Goal: Task Accomplishment & Management: Complete application form

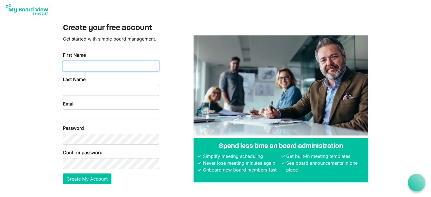
click at [78, 67] on input "First Name" at bounding box center [111, 66] width 96 height 11
type input "Ruth"
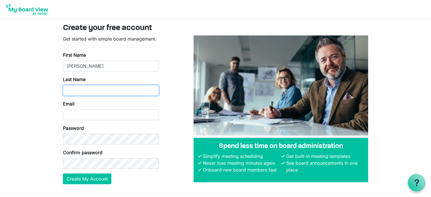
type input "Kenny"
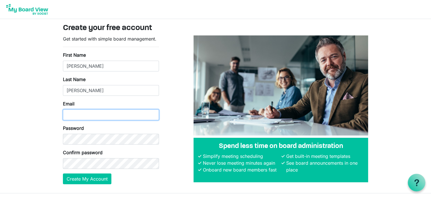
click at [98, 114] on input "Email" at bounding box center [111, 114] width 96 height 11
type input "[PERSON_NAME][EMAIL_ADDRESS][DOMAIN_NAME]"
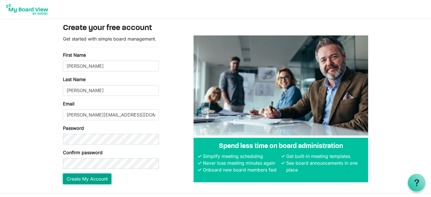
click at [103, 177] on button "Create My Account" at bounding box center [87, 178] width 48 height 11
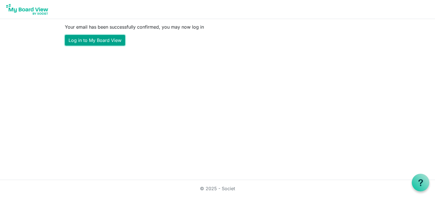
click at [81, 40] on link "Log in to My Board View" at bounding box center [95, 40] width 60 height 11
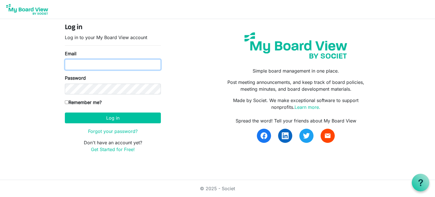
type input "[PERSON_NAME][EMAIL_ADDRESS][DOMAIN_NAME]"
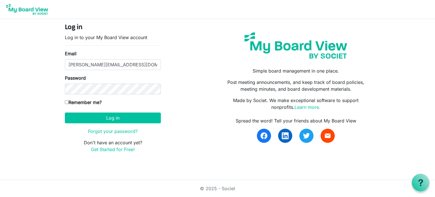
click at [68, 102] on input "Remember me?" at bounding box center [67, 102] width 4 height 4
checkbox input "true"
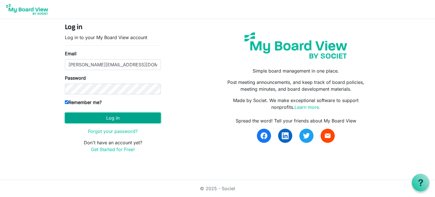
drag, startPoint x: 115, startPoint y: 115, endPoint x: 118, endPoint y: 117, distance: 3.6
click at [115, 116] on button "Log in" at bounding box center [113, 118] width 96 height 11
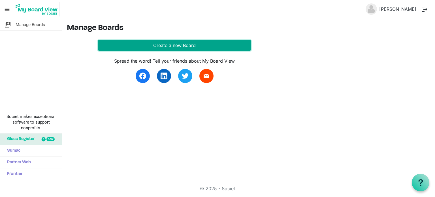
click at [177, 45] on button "Create a new Board" at bounding box center [174, 45] width 153 height 11
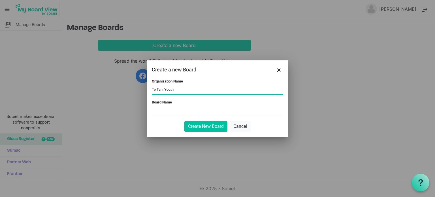
type input "Te Tahi Youth"
click at [161, 111] on input "Board Name" at bounding box center [218, 111] width 132 height 9
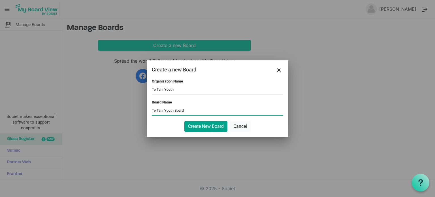
type input "Te Tahi Youth Board"
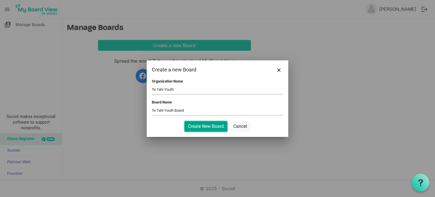
click at [209, 123] on button "Create New Board" at bounding box center [206, 126] width 43 height 11
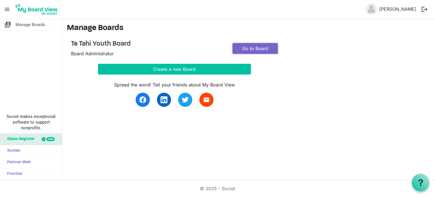
click at [255, 48] on link "Go to Board" at bounding box center [255, 48] width 45 height 11
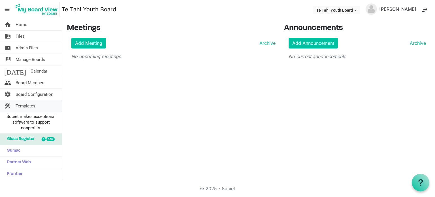
click at [22, 103] on span "Templates" at bounding box center [26, 105] width 20 height 11
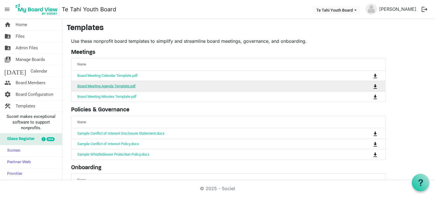
click at [119, 86] on link "Board Meeting Agenda Template.pdf" at bounding box center [106, 86] width 58 height 4
